Goal: Check status: Check status

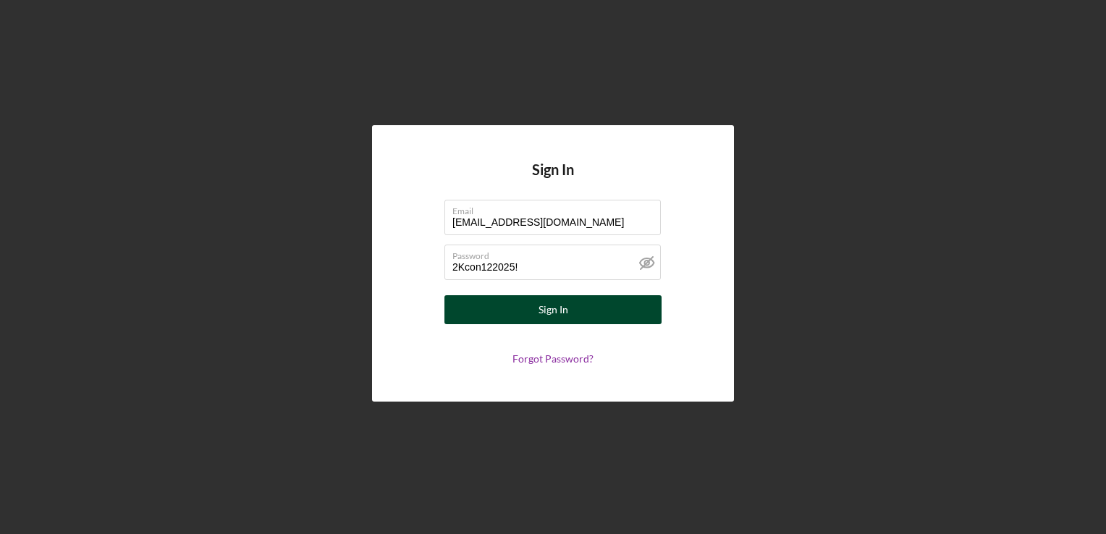
type input "2Kcon122025!"
click at [519, 306] on button "Sign In" at bounding box center [553, 309] width 217 height 29
